Goal: Task Accomplishment & Management: Use online tool/utility

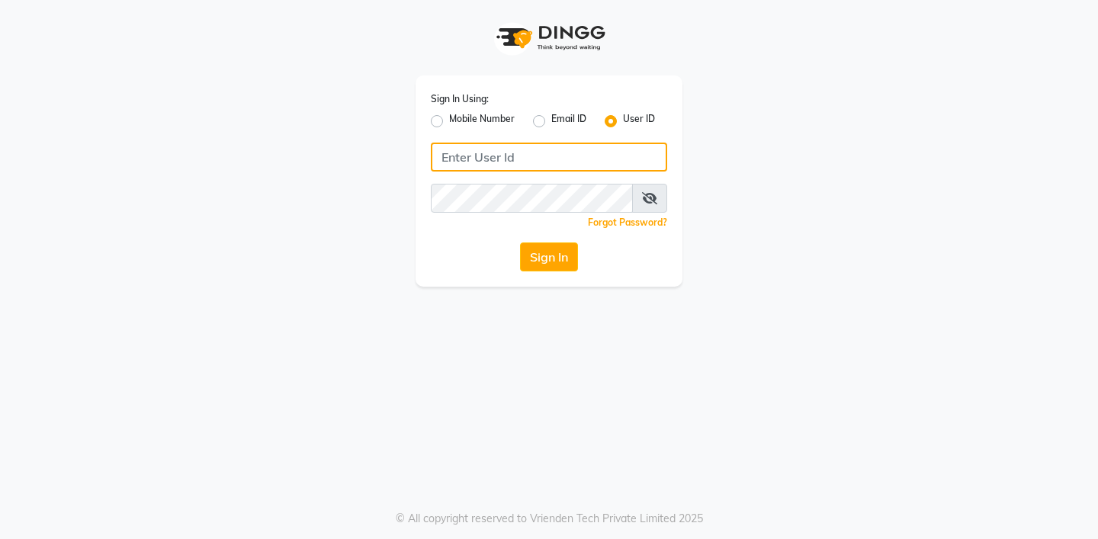
type input "9919553777"
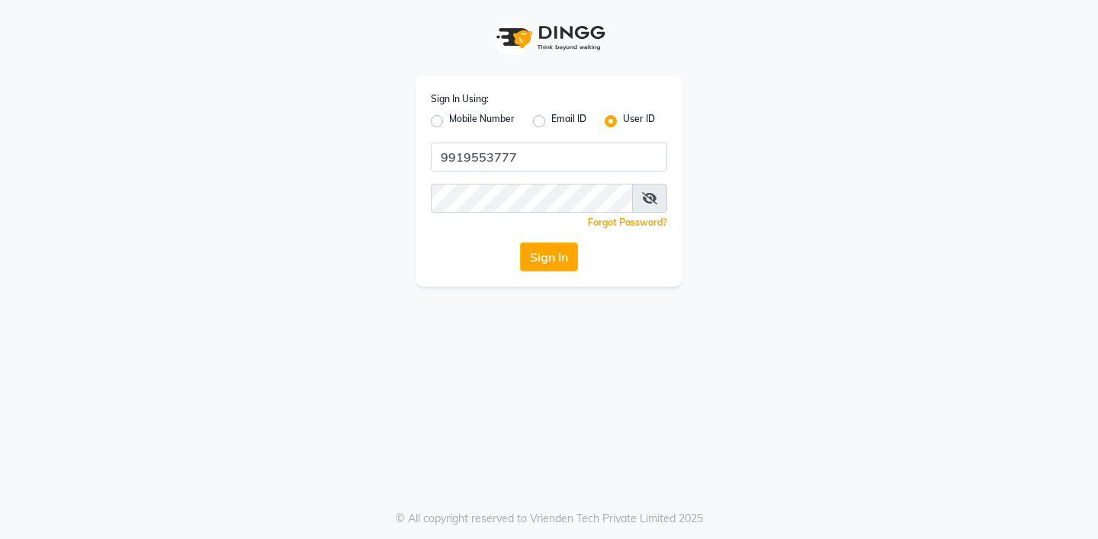
click at [449, 119] on label "Mobile Number" at bounding box center [482, 121] width 66 height 18
click at [449, 119] on input "Mobile Number" at bounding box center [454, 117] width 10 height 10
radio input "true"
radio input "false"
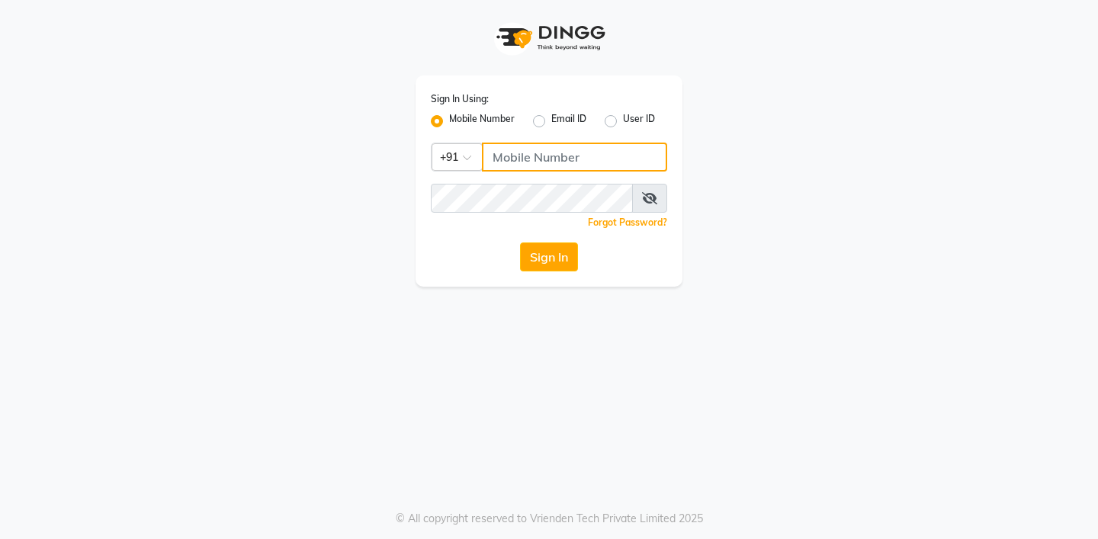
click at [524, 154] on input "Username" at bounding box center [574, 157] width 185 height 29
type input "9919553777"
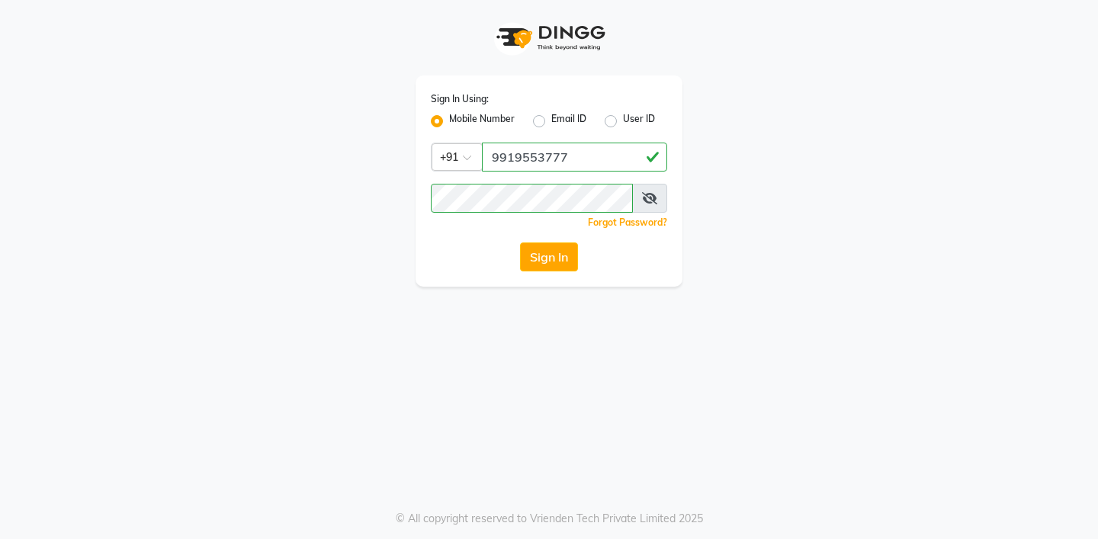
click at [449, 237] on div "Sign In Using: Mobile Number Email ID User ID Country Code × [PHONE_NUMBER] Rem…" at bounding box center [549, 180] width 267 height 211
click at [557, 260] on button "Sign In" at bounding box center [549, 256] width 58 height 29
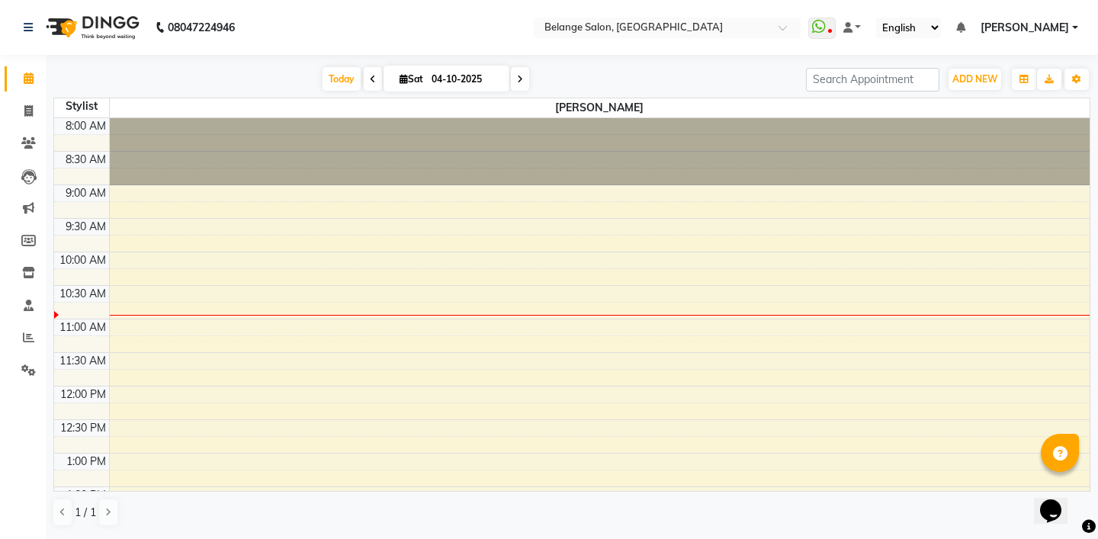
click at [1066, 23] on span "[PERSON_NAME]" at bounding box center [1025, 28] width 88 height 16
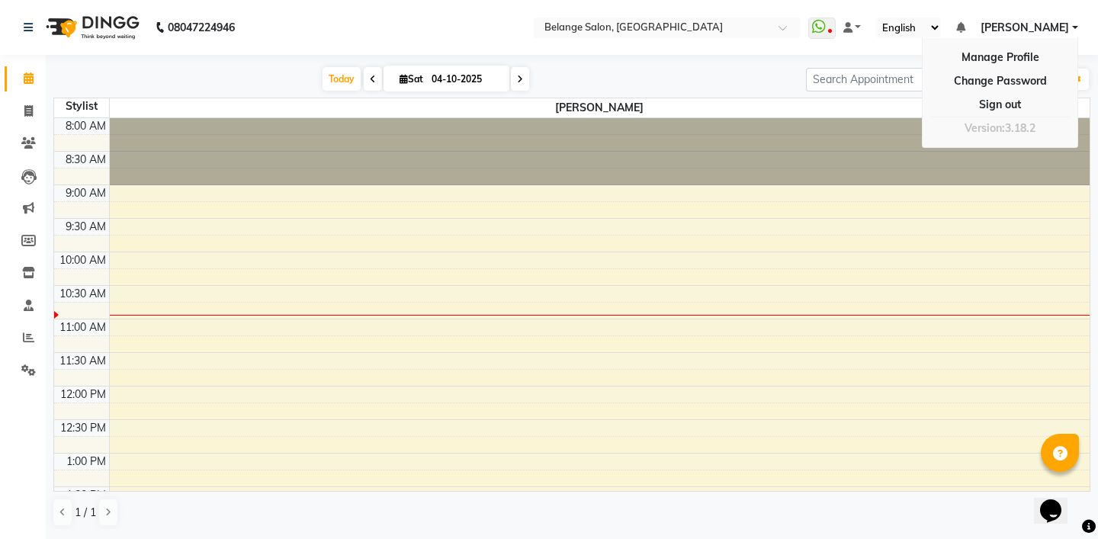
click at [381, 46] on nav "08047224946 Select Location × Belange Salon, [GEOGRAPHIC_DATA] WhatsApp Status …" at bounding box center [549, 27] width 1098 height 55
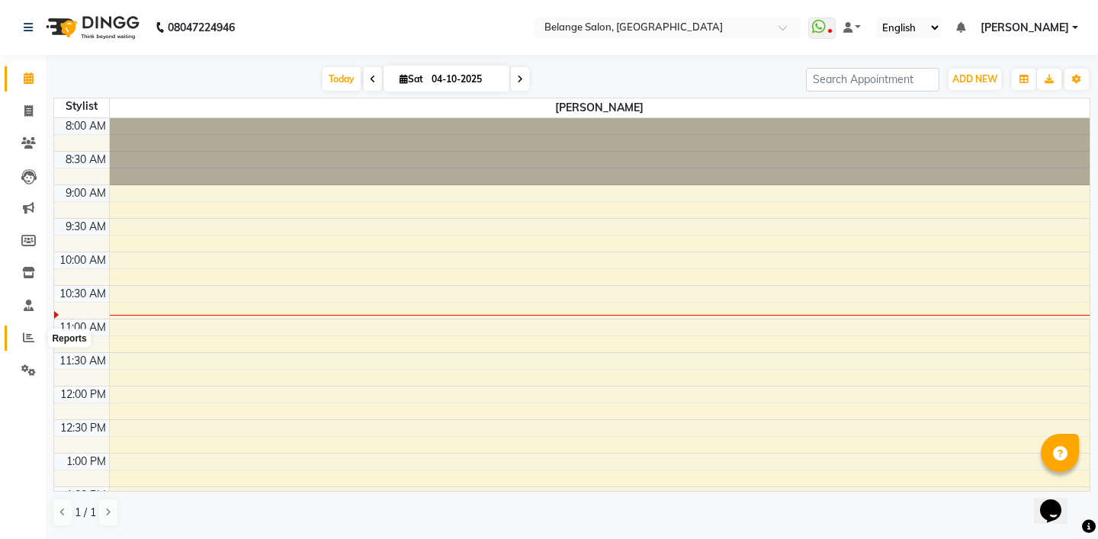
click at [34, 342] on icon at bounding box center [28, 337] width 11 height 11
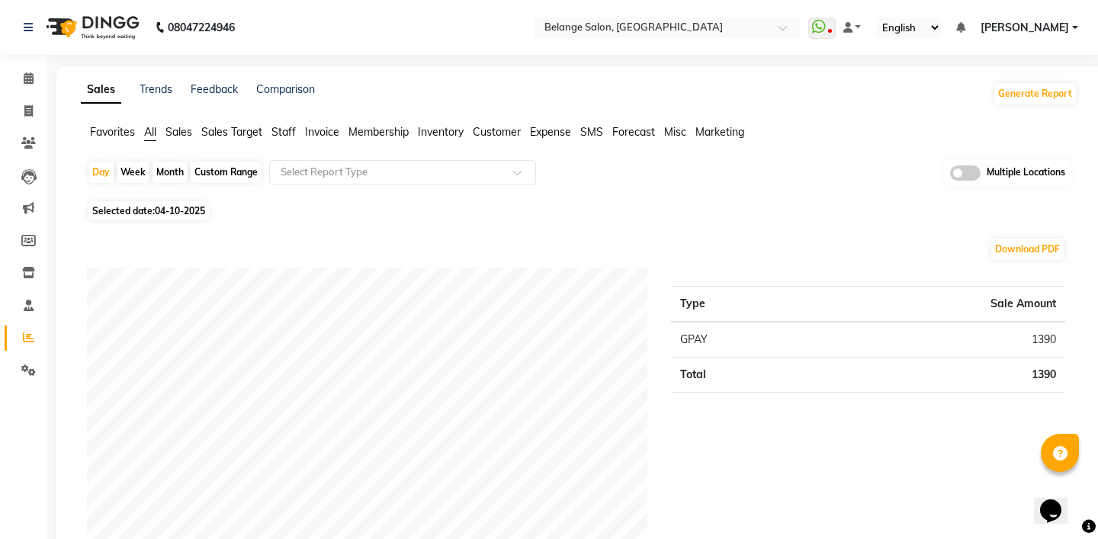
click at [164, 165] on div "Month" at bounding box center [170, 172] width 35 height 21
select select "10"
select select "2025"
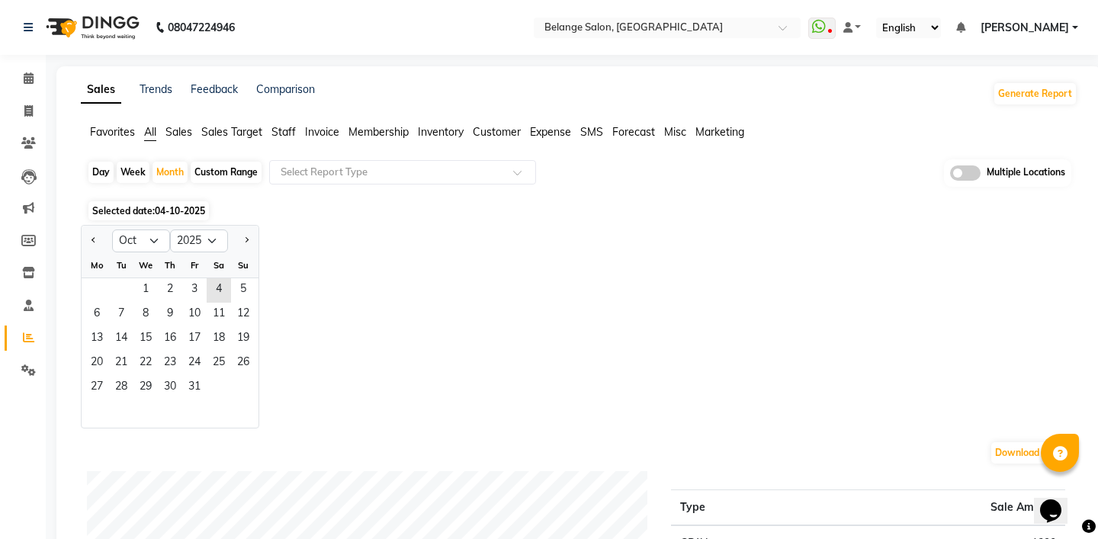
click at [273, 131] on span "Staff" at bounding box center [283, 132] width 24 height 14
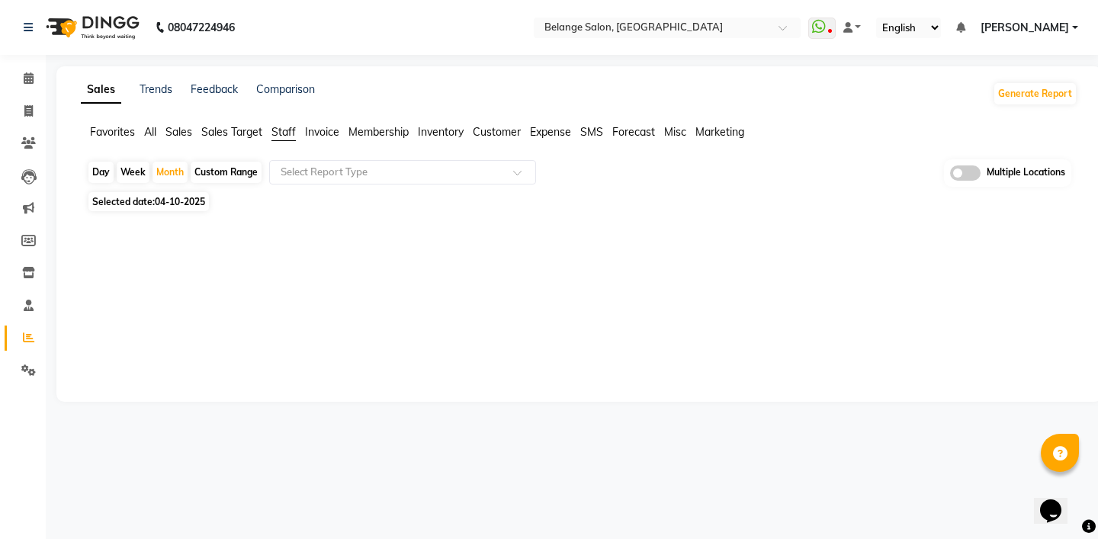
click at [183, 130] on span "Sales" at bounding box center [178, 132] width 27 height 14
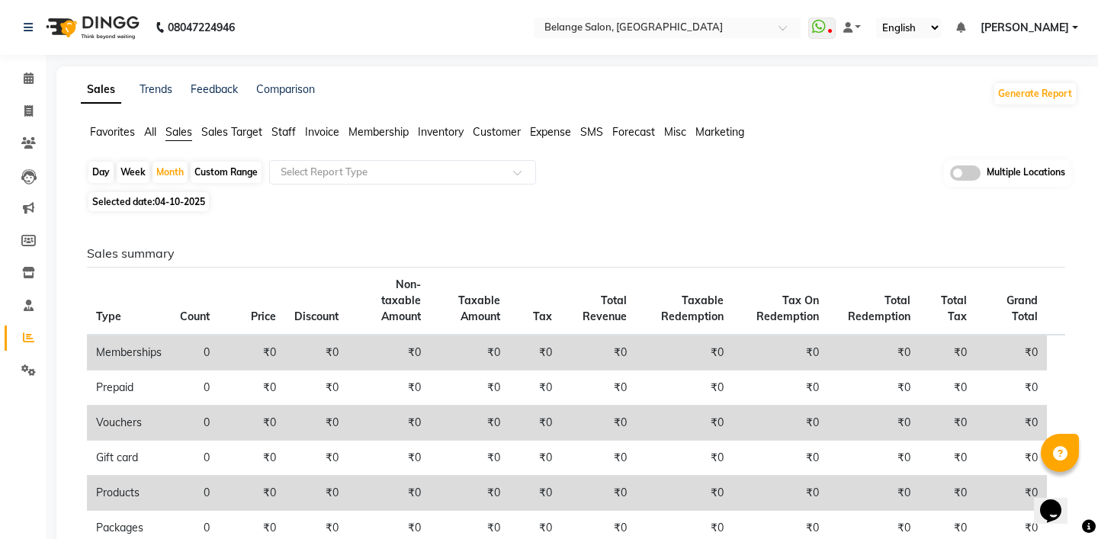
click at [178, 204] on span "04-10-2025" at bounding box center [180, 201] width 50 height 11
select select "10"
select select "2025"
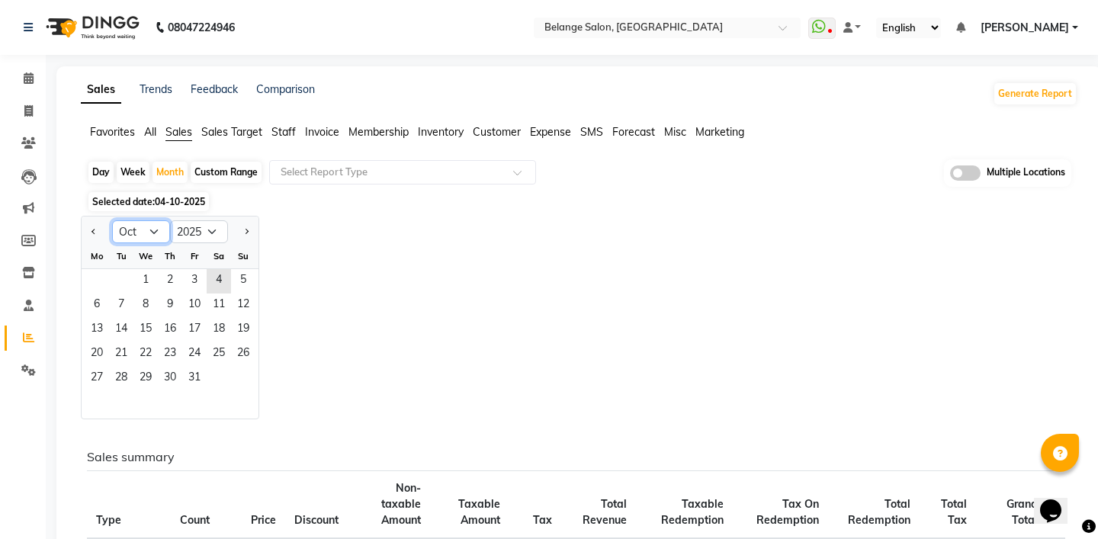
click at [136, 231] on select "Jan Feb Mar Apr May Jun [DATE] Aug Sep Oct Nov Dec" at bounding box center [141, 231] width 58 height 23
select select "9"
click at [112, 220] on select "Jan Feb Mar Apr May Jun [DATE] Aug Sep Oct Nov Dec" at bounding box center [141, 231] width 58 height 23
click at [155, 332] on span "17" at bounding box center [145, 330] width 24 height 24
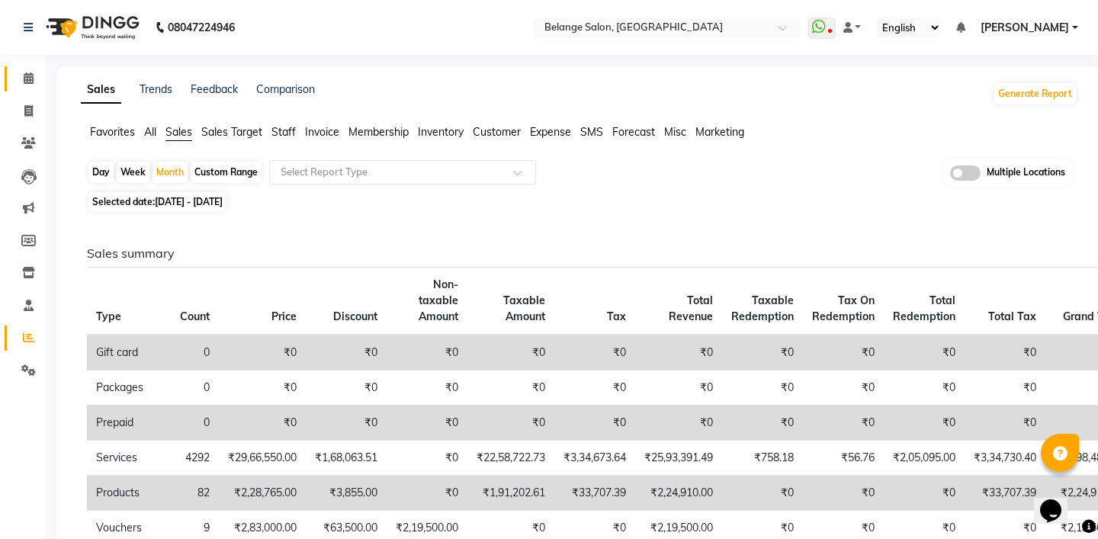
click at [24, 72] on icon at bounding box center [29, 77] width 10 height 11
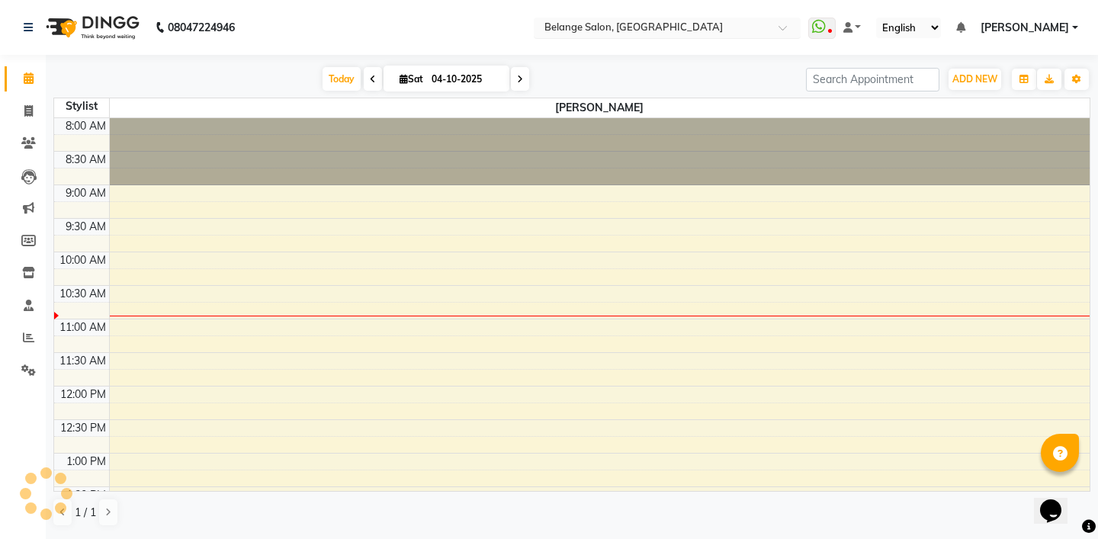
click at [763, 21] on input "text" at bounding box center [651, 28] width 221 height 15
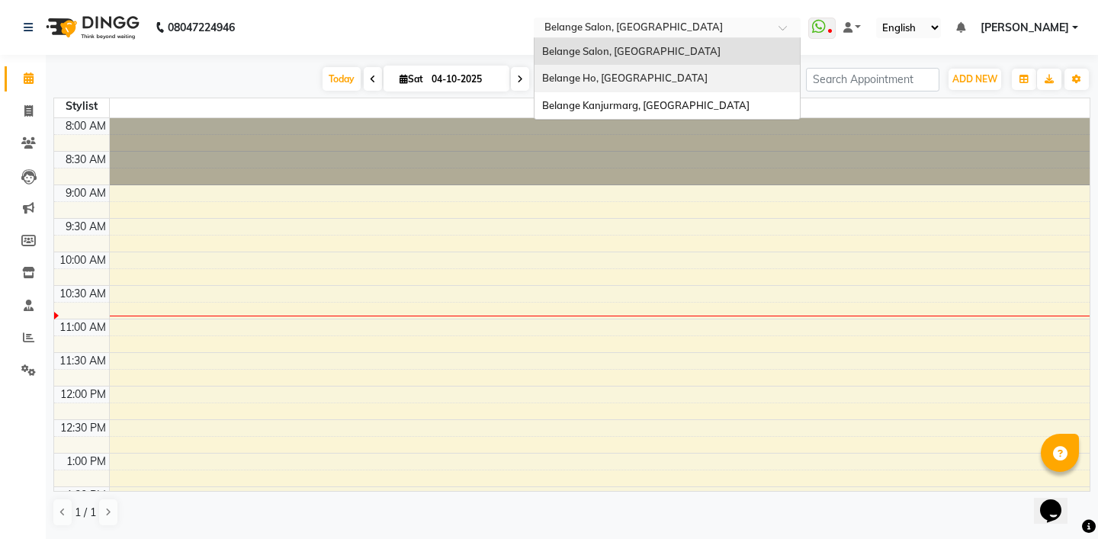
click at [692, 82] on span "Belange Ho, [GEOGRAPHIC_DATA]" at bounding box center [624, 78] width 165 height 12
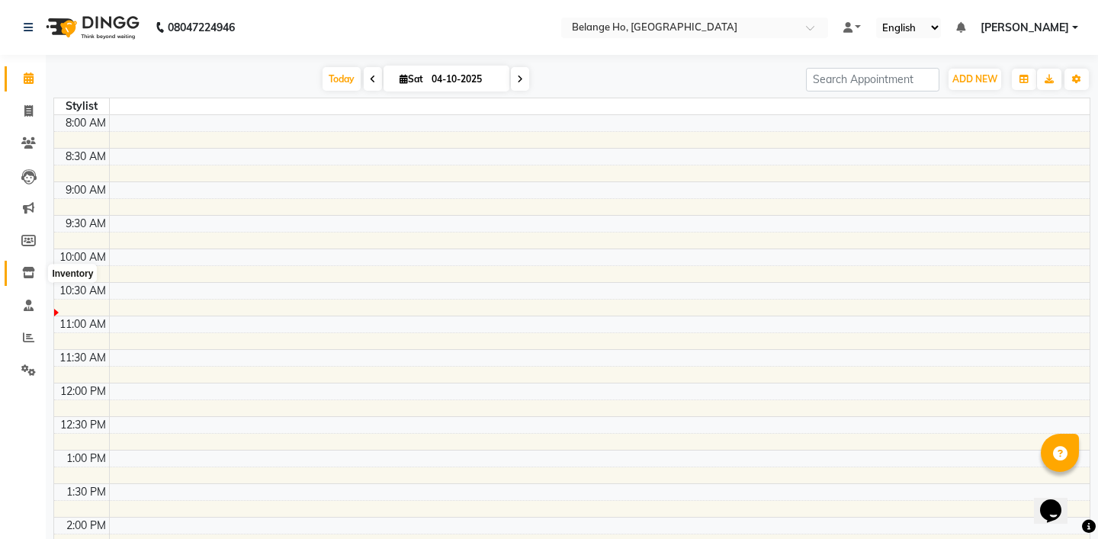
click at [28, 272] on icon at bounding box center [28, 272] width 13 height 11
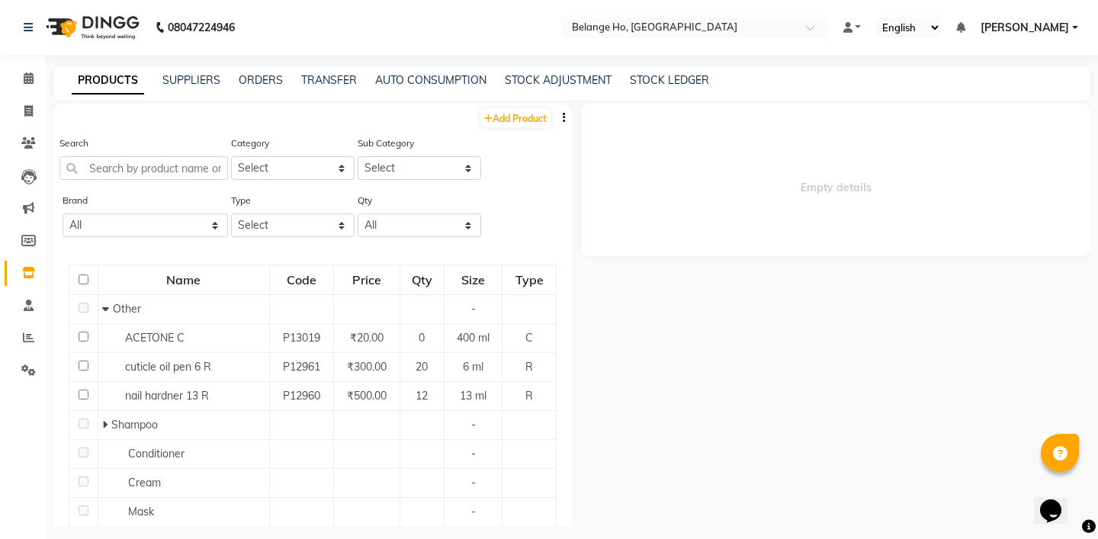
click at [563, 116] on icon "button" at bounding box center [564, 117] width 3 height 11
click at [531, 126] on div "EXPORT" at bounding box center [516, 127] width 50 height 19
click at [32, 268] on icon at bounding box center [28, 272] width 13 height 11
click at [541, 79] on link "STOCK ADJUSTMENT" at bounding box center [558, 80] width 107 height 14
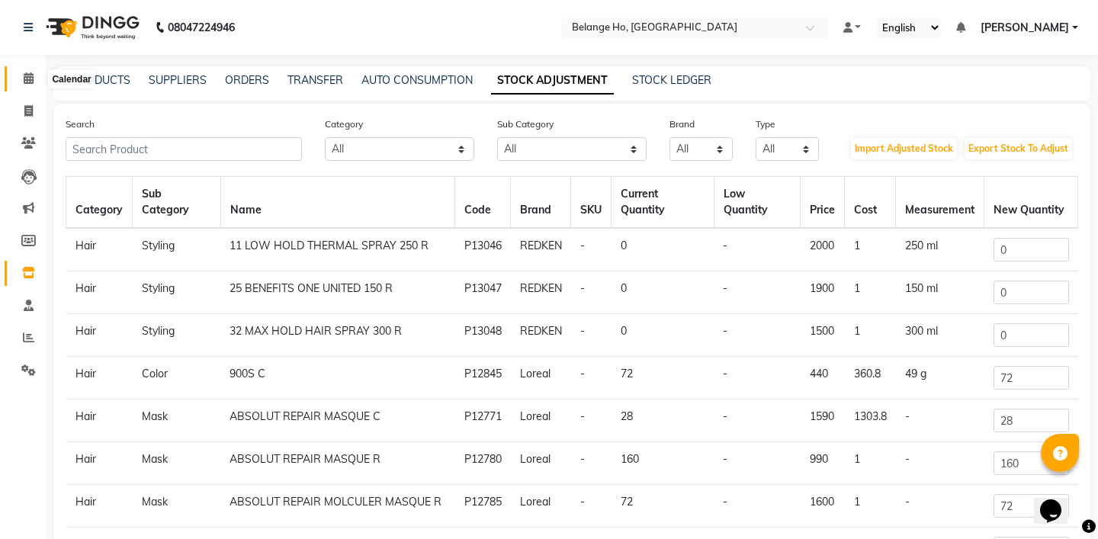
click at [27, 75] on icon at bounding box center [29, 77] width 10 height 11
